Goal: Information Seeking & Learning: Learn about a topic

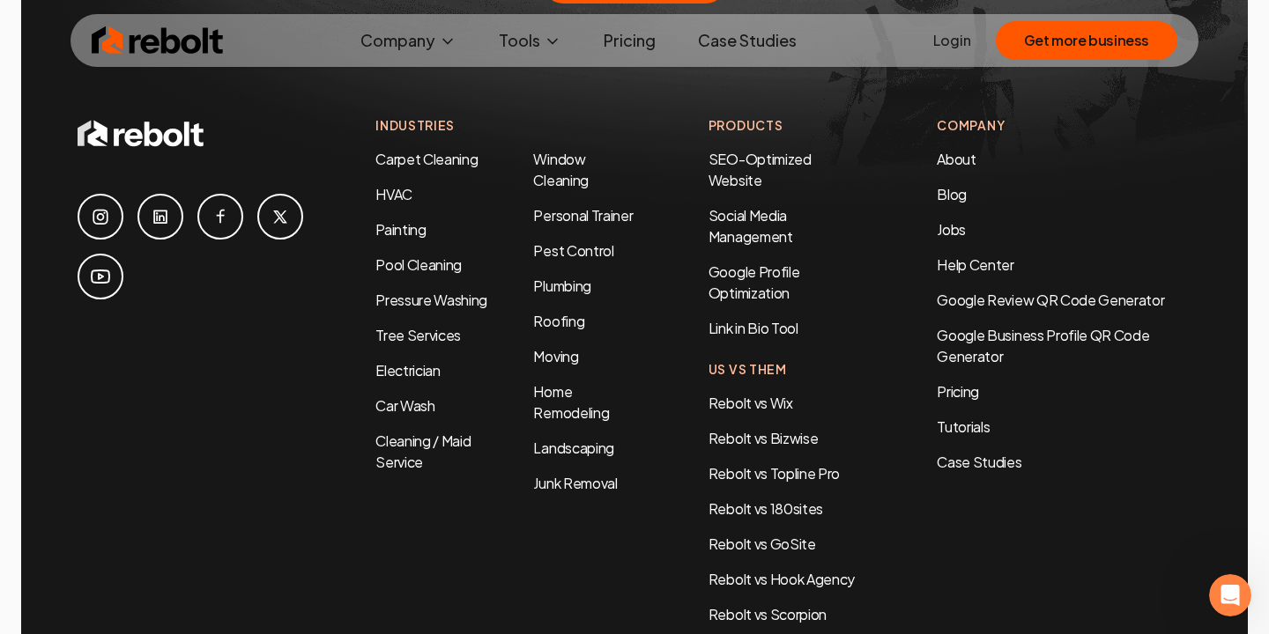
scroll to position [9198, 0]
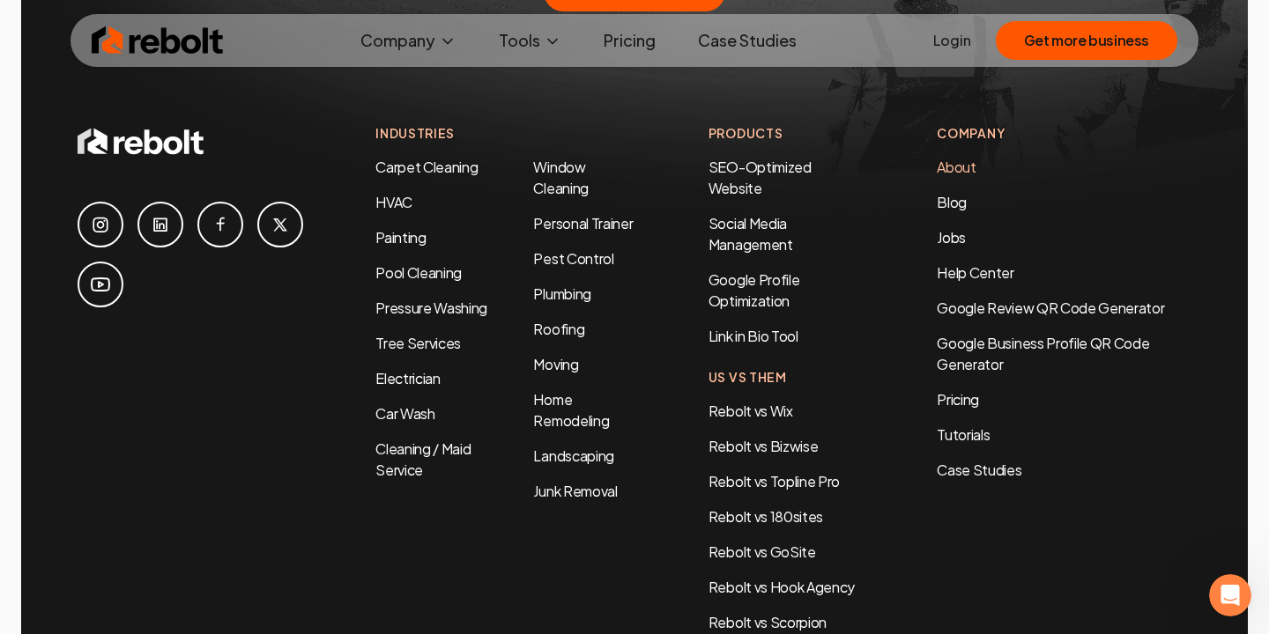
click at [952, 158] on link "About" at bounding box center [956, 167] width 39 height 19
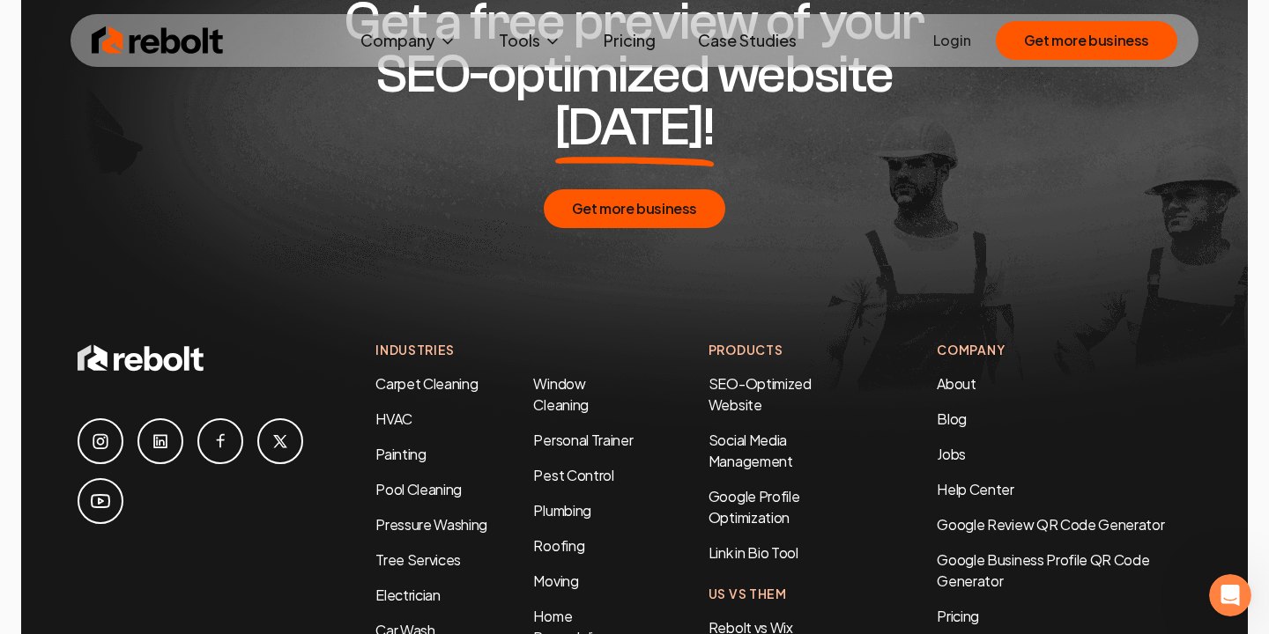
scroll to position [6467, 0]
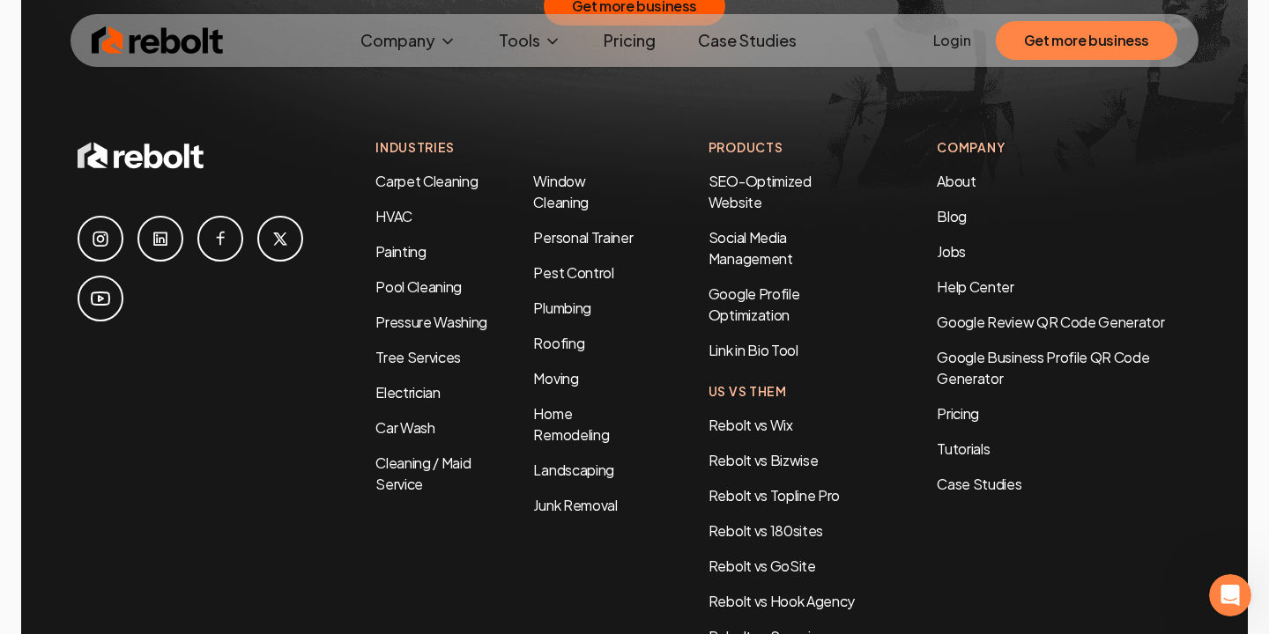
click at [1123, 44] on button "Get more business" at bounding box center [1086, 40] width 181 height 39
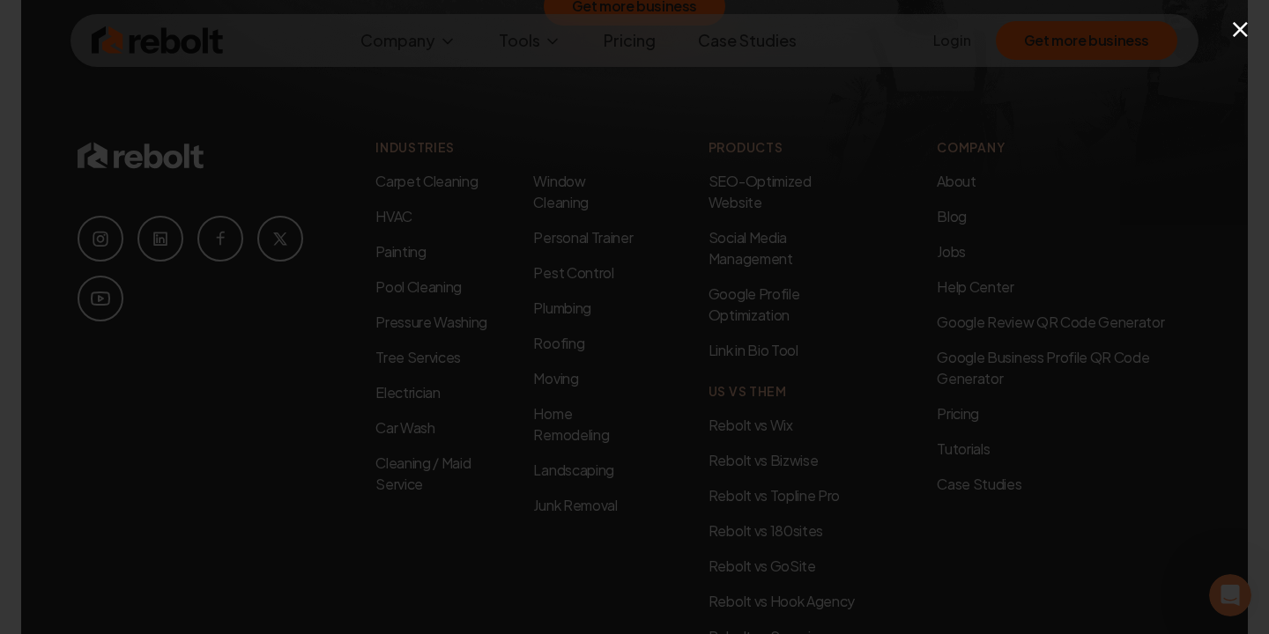
click at [1246, 34] on button "×" at bounding box center [1240, 29] width 22 height 40
